Goal: Task Accomplishment & Management: Complete application form

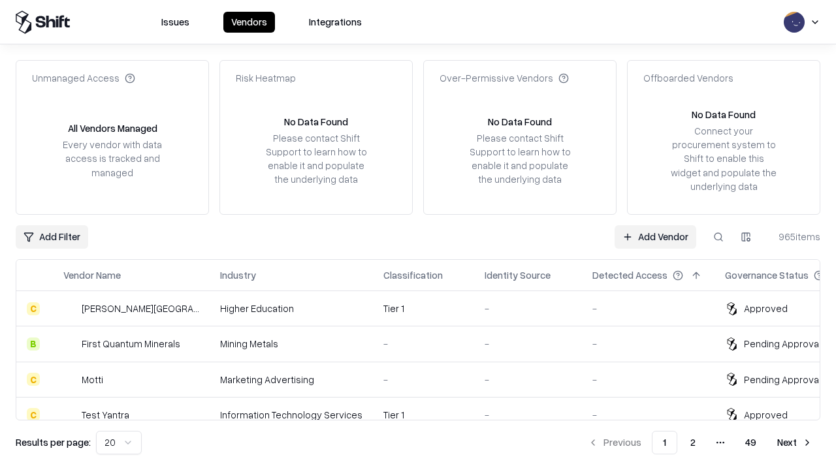
click at [655, 236] on link "Add Vendor" at bounding box center [655, 237] width 82 height 24
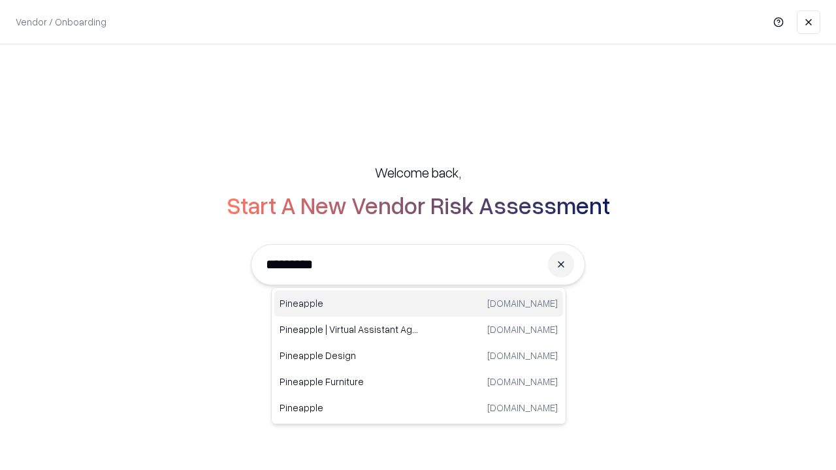
click at [418, 304] on div "Pineapple [DOMAIN_NAME]" at bounding box center [418, 304] width 289 height 26
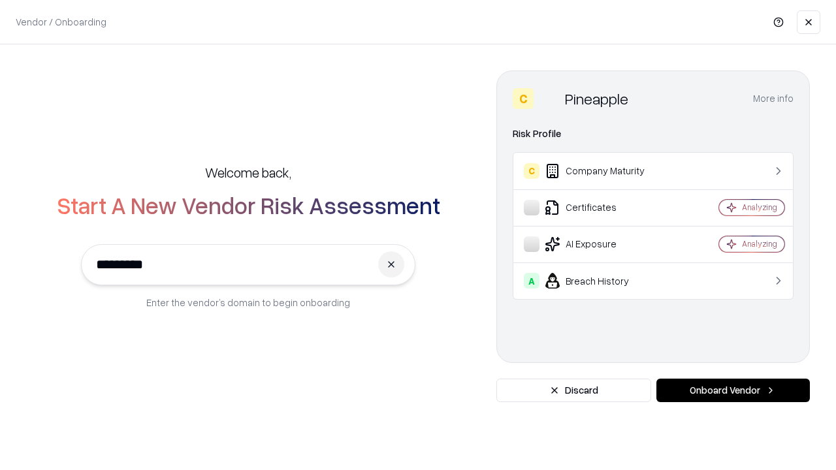
type input "*********"
click at [732, 390] on button "Onboard Vendor" at bounding box center [732, 391] width 153 height 24
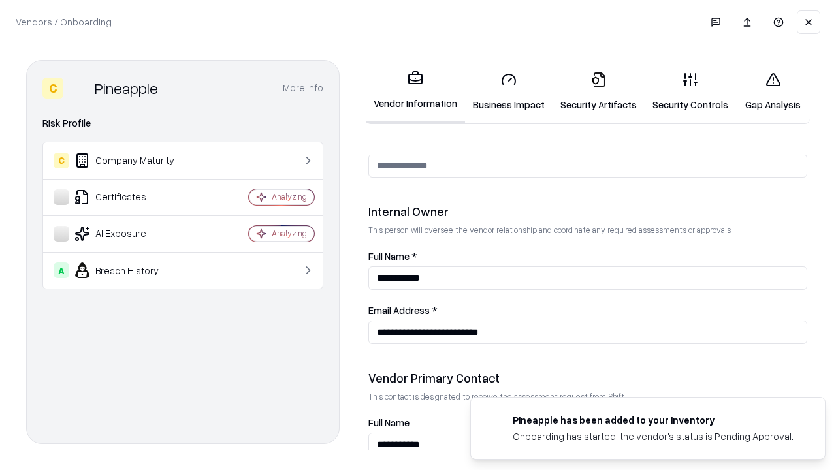
scroll to position [676, 0]
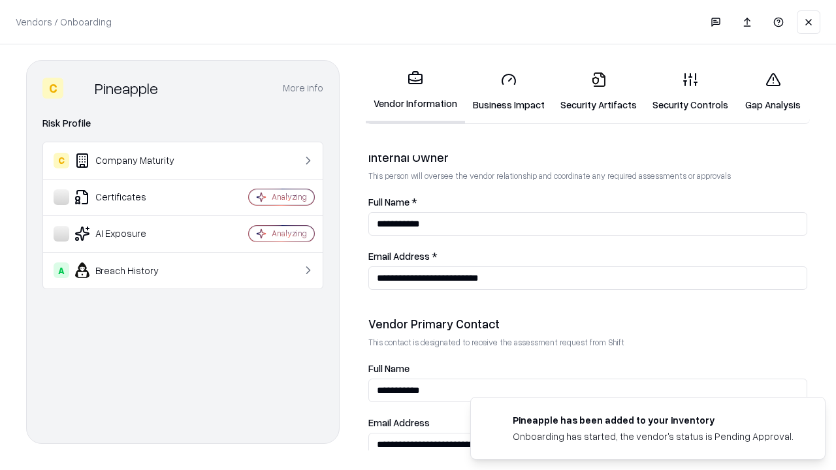
click at [598, 91] on link "Security Artifacts" at bounding box center [598, 91] width 92 height 61
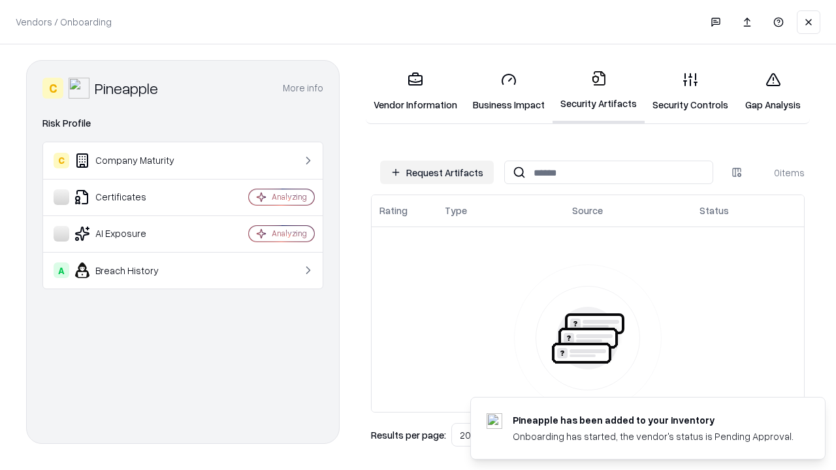
click at [437, 172] on button "Request Artifacts" at bounding box center [437, 173] width 114 height 24
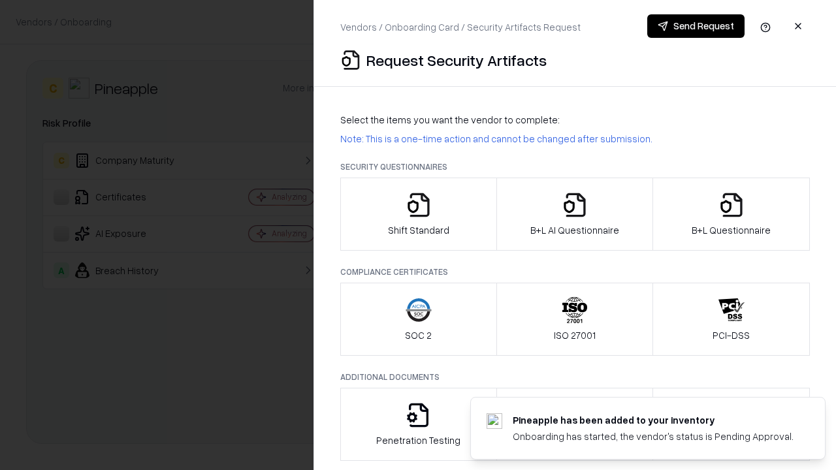
click at [731, 214] on icon "button" at bounding box center [731, 205] width 26 height 26
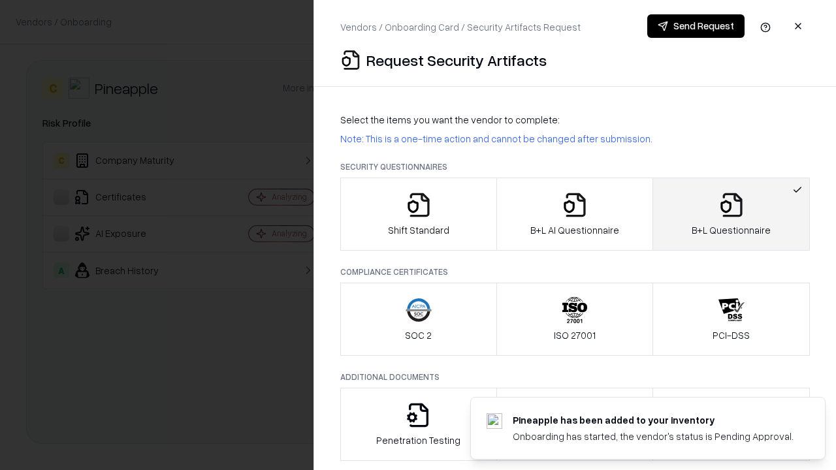
click at [574, 214] on icon "button" at bounding box center [574, 205] width 26 height 26
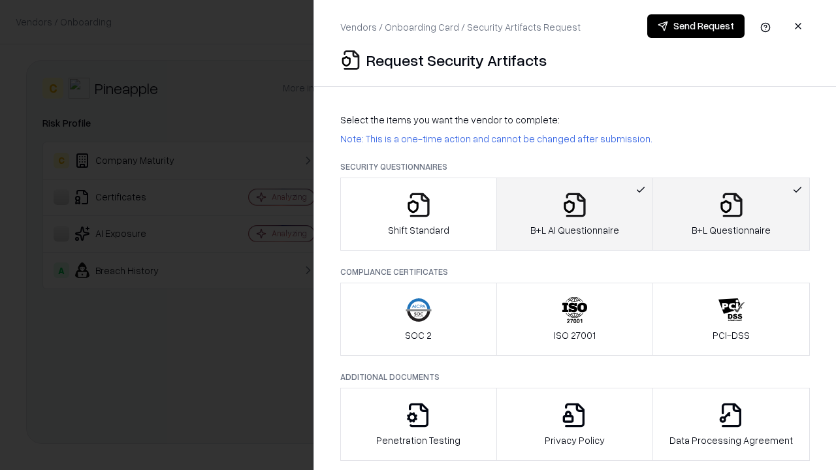
click at [695, 26] on button "Send Request" at bounding box center [695, 26] width 97 height 24
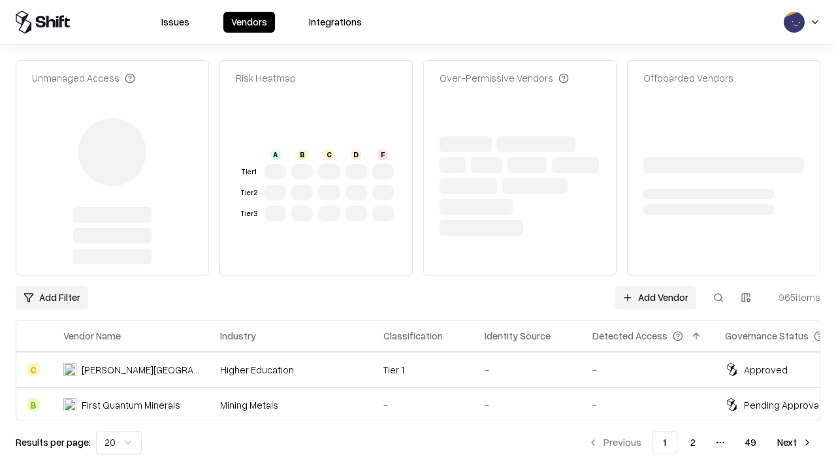
click at [655, 286] on link "Add Vendor" at bounding box center [655, 298] width 82 height 24
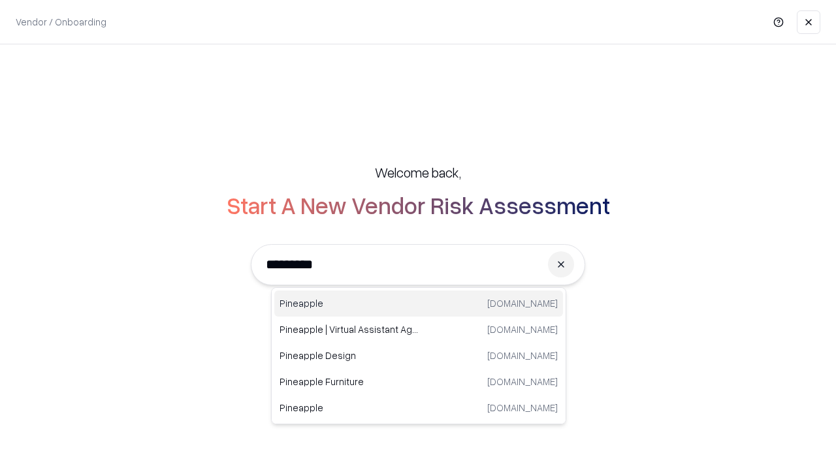
click at [418, 304] on div "Pineapple [DOMAIN_NAME]" at bounding box center [418, 304] width 289 height 26
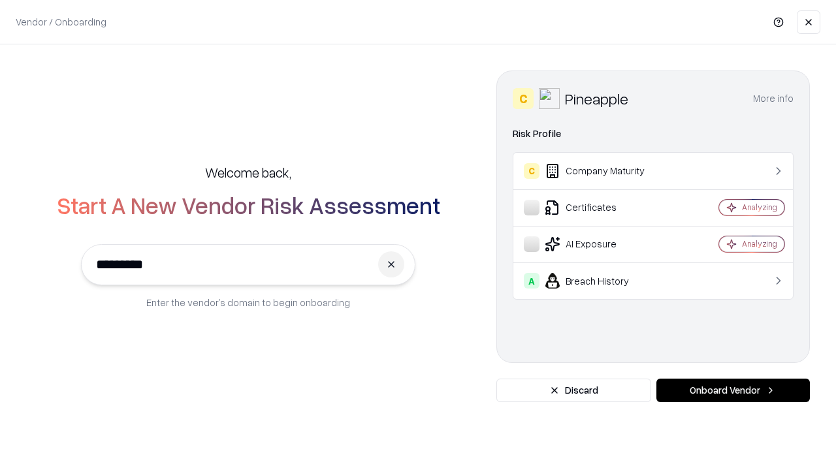
type input "*********"
click at [732, 390] on button "Onboard Vendor" at bounding box center [732, 391] width 153 height 24
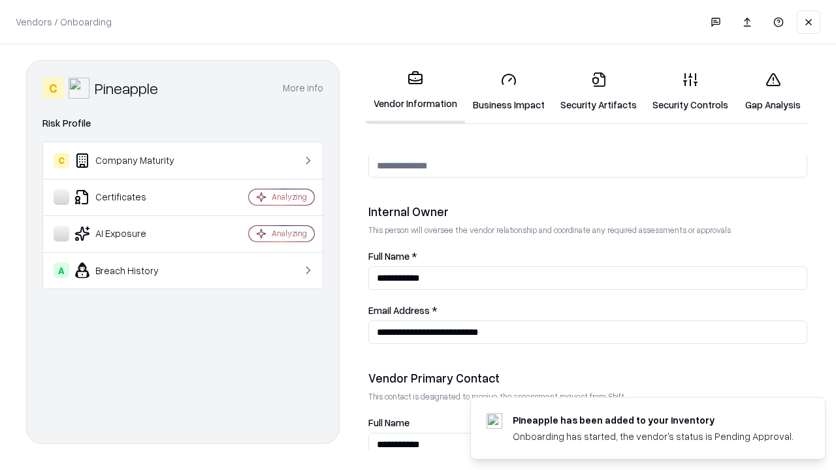
scroll to position [676, 0]
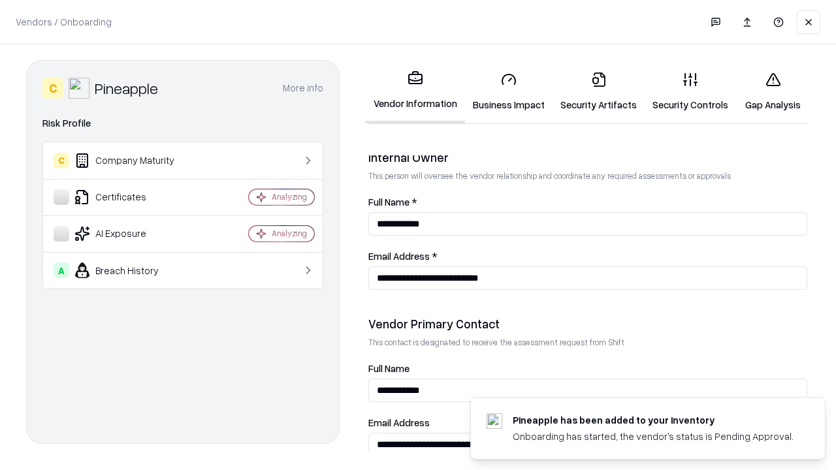
click at [772, 91] on link "Gap Analysis" at bounding box center [773, 91] width 74 height 61
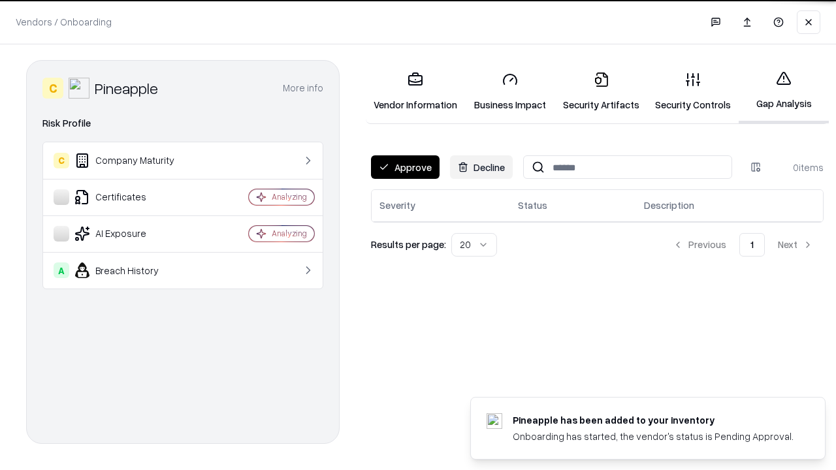
click at [405, 167] on button "Approve" at bounding box center [405, 167] width 69 height 24
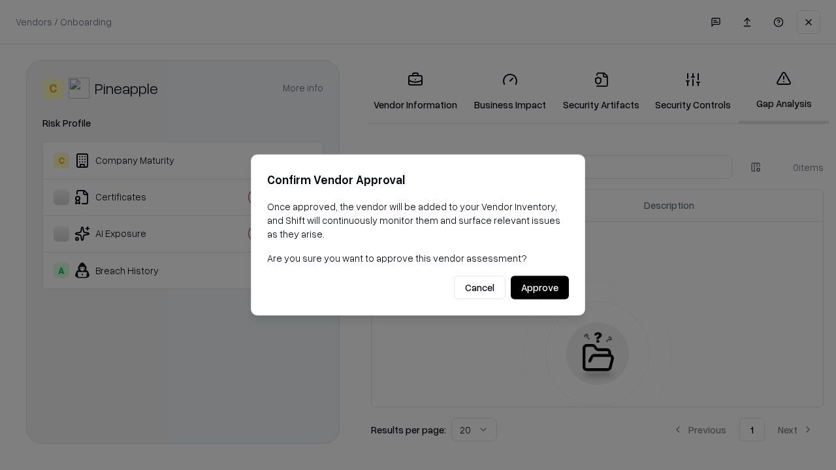
click at [539, 287] on button "Approve" at bounding box center [540, 288] width 58 height 24
